Goal: Obtain resource: Download file/media

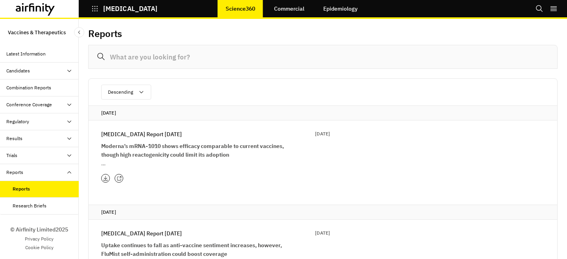
click at [135, 136] on p "Influenza Report 29th July" at bounding box center [141, 134] width 81 height 9
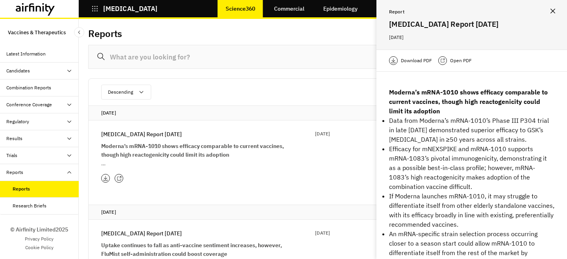
click at [452, 58] on p "Open PDF" at bounding box center [461, 61] width 22 height 8
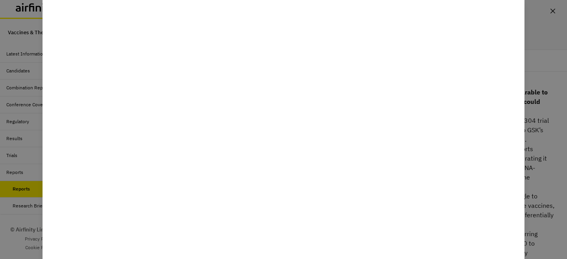
click at [552, 11] on div at bounding box center [283, 129] width 567 height 259
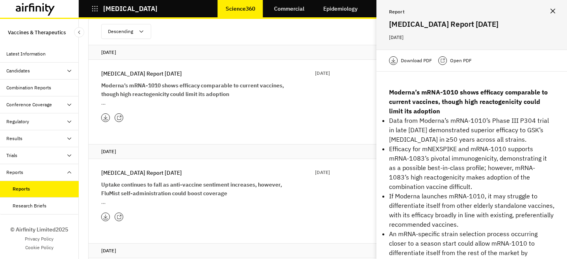
scroll to position [72, 0]
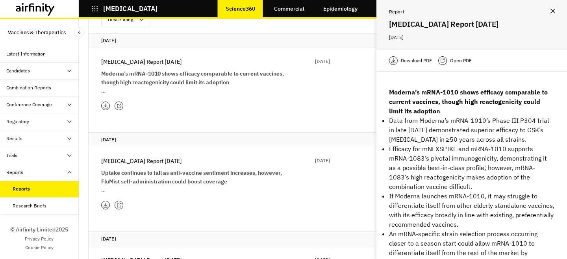
click at [197, 172] on strong "Uptake continues to fall as anti-vaccine sentiment increases, however, FluMist …" at bounding box center [191, 177] width 181 height 16
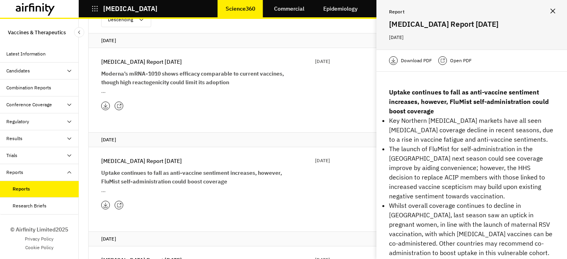
click at [458, 58] on p "Open PDF" at bounding box center [461, 61] width 22 height 8
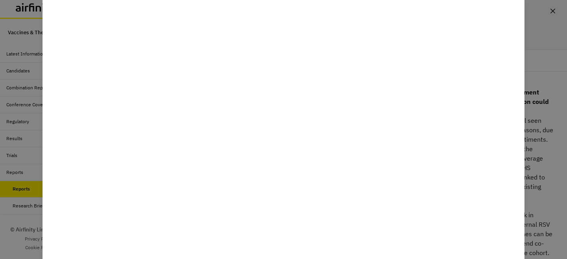
click at [532, 113] on div at bounding box center [283, 129] width 567 height 259
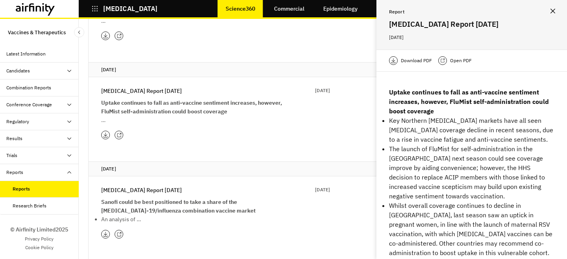
scroll to position [143, 0]
click at [163, 189] on p "Influenza Report 27th May" at bounding box center [141, 189] width 81 height 9
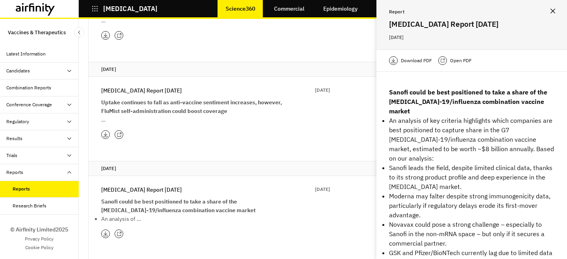
click at [467, 57] on p "Open PDF" at bounding box center [461, 61] width 22 height 8
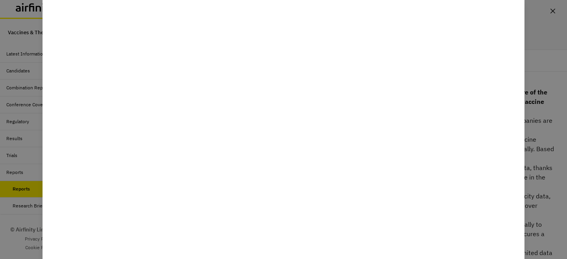
click at [534, 115] on div at bounding box center [283, 129] width 567 height 259
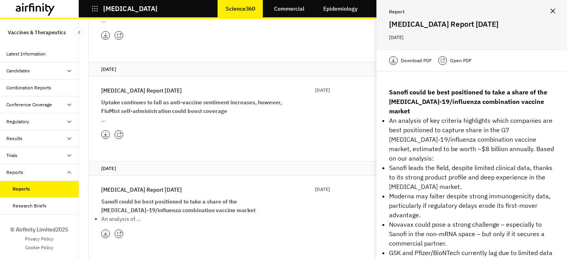
click at [419, 63] on p "Download PDF" at bounding box center [416, 61] width 31 height 8
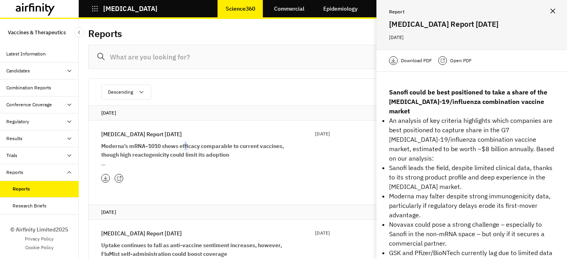
click at [186, 145] on strong "Moderna’s mRNA-1010 shows efficacy comparable to current vaccines, though high …" at bounding box center [192, 151] width 183 height 16
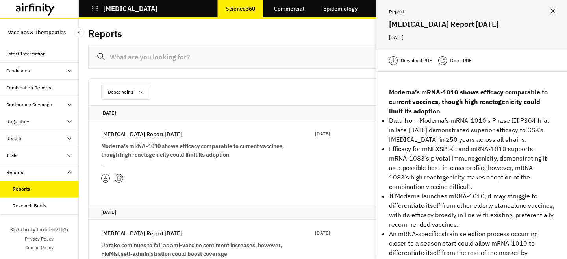
click at [168, 137] on p "Influenza Report 29th July" at bounding box center [141, 134] width 81 height 9
click at [422, 62] on p "Download PDF" at bounding box center [416, 61] width 31 height 8
